Goal: Transaction & Acquisition: Download file/media

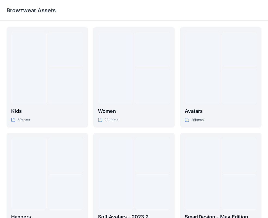
scroll to position [1, 0]
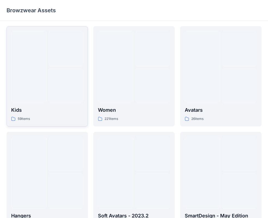
click at [45, 69] on div at bounding box center [28, 67] width 35 height 72
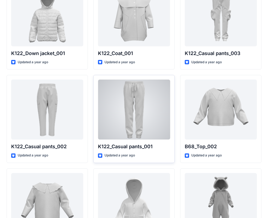
scroll to position [512, 0]
click at [139, 107] on div at bounding box center [134, 109] width 72 height 60
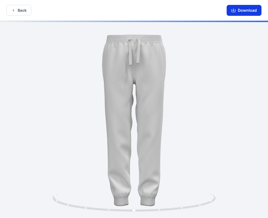
click at [250, 10] on button "Download" at bounding box center [244, 10] width 35 height 11
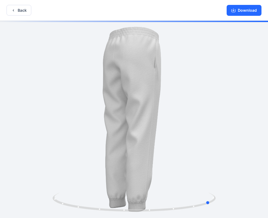
drag, startPoint x: 182, startPoint y: 209, endPoint x: 258, endPoint y: 165, distance: 88.0
click at [258, 165] on div at bounding box center [134, 120] width 268 height 198
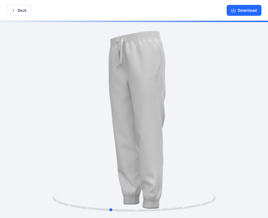
drag, startPoint x: 162, startPoint y: 213, endPoint x: 225, endPoint y: 183, distance: 69.8
click at [225, 183] on div at bounding box center [134, 120] width 268 height 198
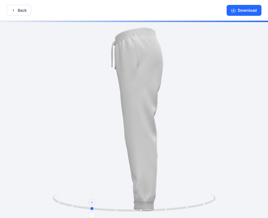
drag, startPoint x: 209, startPoint y: 205, endPoint x: 189, endPoint y: 210, distance: 20.3
click at [189, 210] on icon at bounding box center [135, 202] width 165 height 20
click at [245, 9] on button "Download" at bounding box center [244, 10] width 35 height 11
click at [18, 9] on button "Back" at bounding box center [19, 10] width 25 height 11
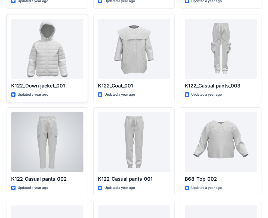
scroll to position [478, 0]
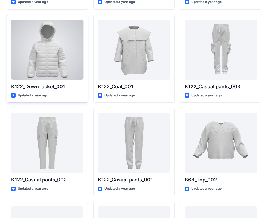
click at [54, 52] on div at bounding box center [47, 50] width 72 height 60
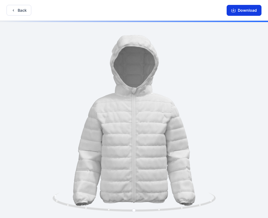
click at [248, 10] on button "Download" at bounding box center [244, 10] width 35 height 11
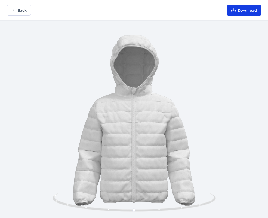
click at [251, 10] on button "Download" at bounding box center [244, 10] width 35 height 11
click at [15, 11] on icon "button" at bounding box center [13, 10] width 4 height 4
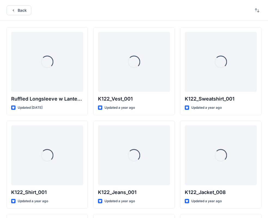
scroll to position [478, 0]
